Goal: Find specific page/section

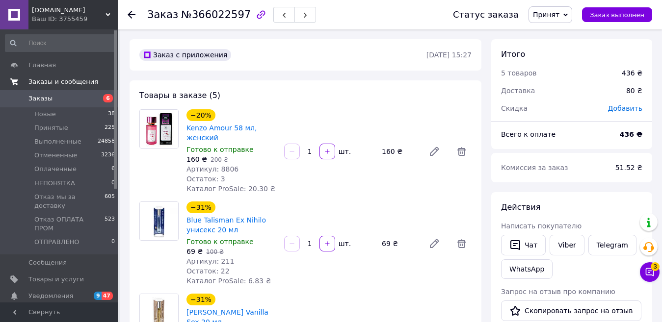
click at [67, 86] on span "Заказы и сообщения" at bounding box center [63, 82] width 70 height 9
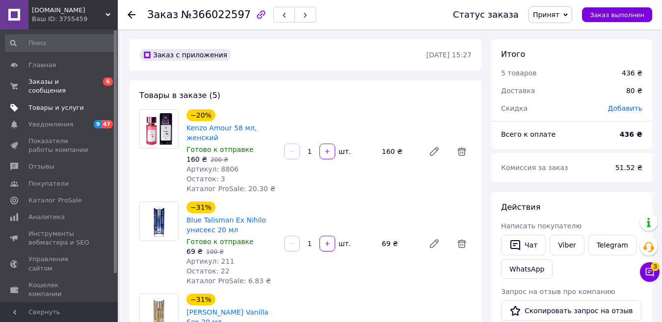
click at [61, 100] on link "Товары и услуги" at bounding box center [60, 108] width 121 height 17
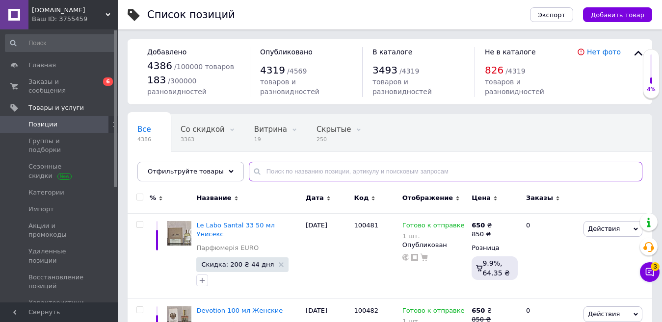
click at [281, 169] on input "text" at bounding box center [445, 172] width 393 height 20
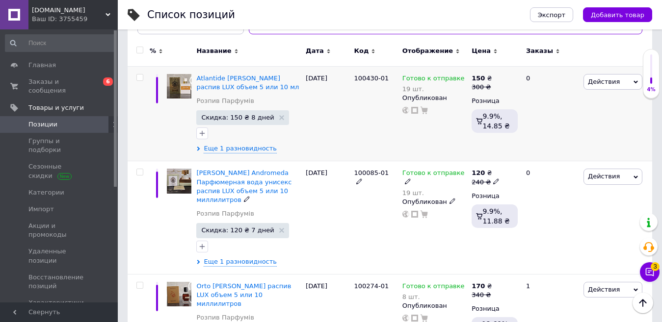
scroll to position [196, 0]
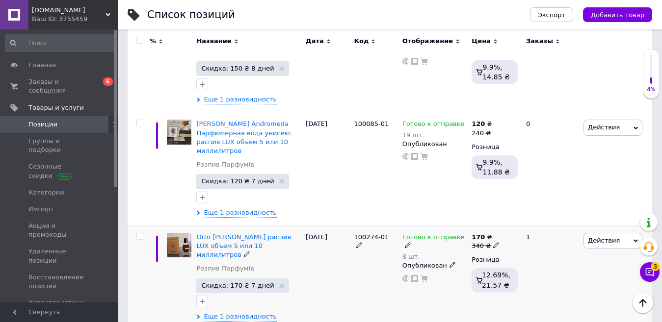
type input "tero"
drag, startPoint x: 195, startPoint y: 238, endPoint x: 248, endPoint y: 237, distance: 53.0
click at [248, 237] on div "Orto [PERSON_NAME] распив LUX объем 5 или 10 миллилитров Розпив Парфумів Скидка…" at bounding box center [248, 277] width 109 height 104
copy span "Orto [PERSON_NAME]"
